Goal: Check status

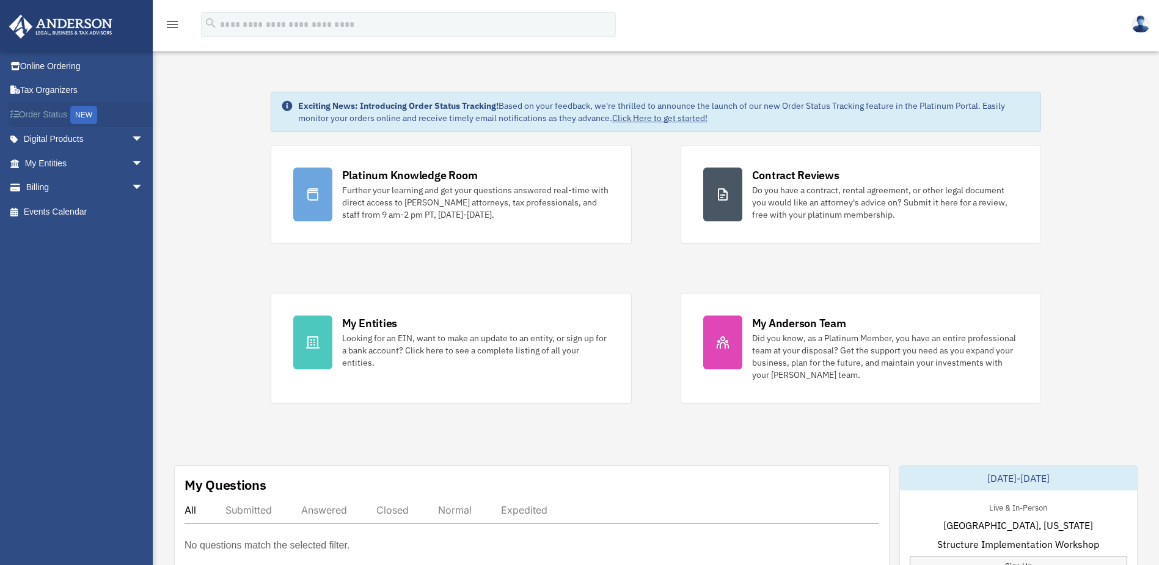
click at [58, 114] on link "Order Status NEW" at bounding box center [85, 114] width 153 height 25
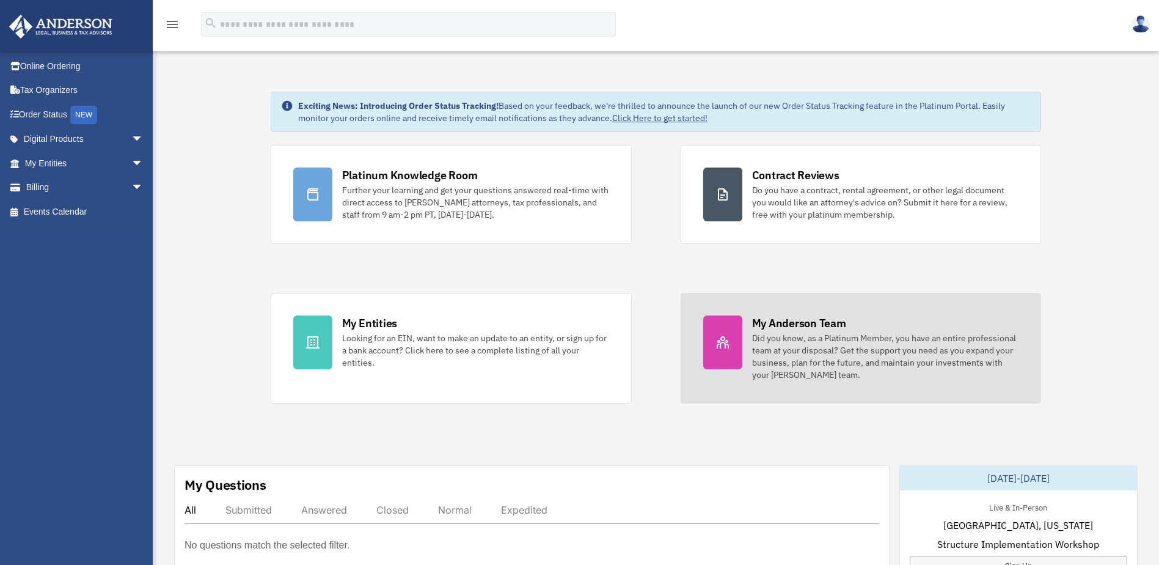
click at [785, 335] on div "Did you know, as a Platinum Member, you have an entire professional team at you…" at bounding box center [885, 356] width 267 height 49
